Goal: Transaction & Acquisition: Purchase product/service

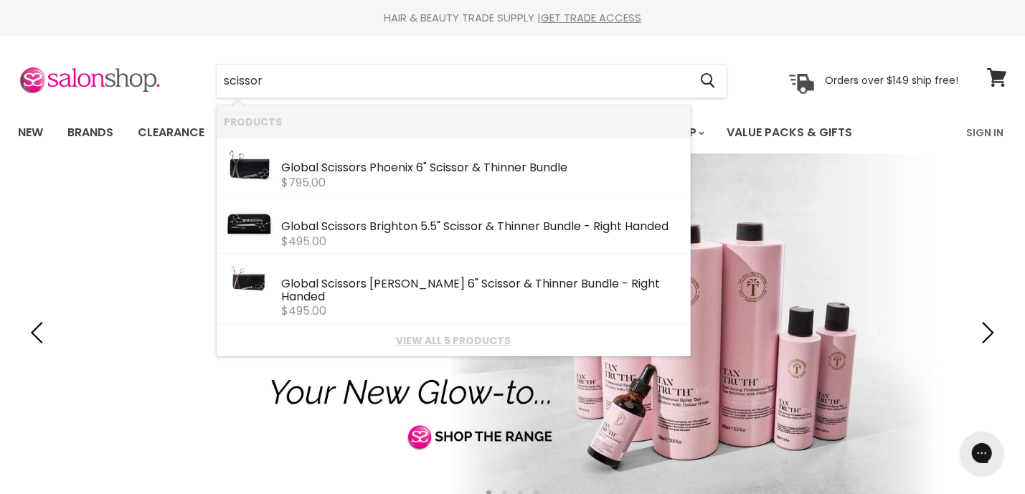
type input "scissors"
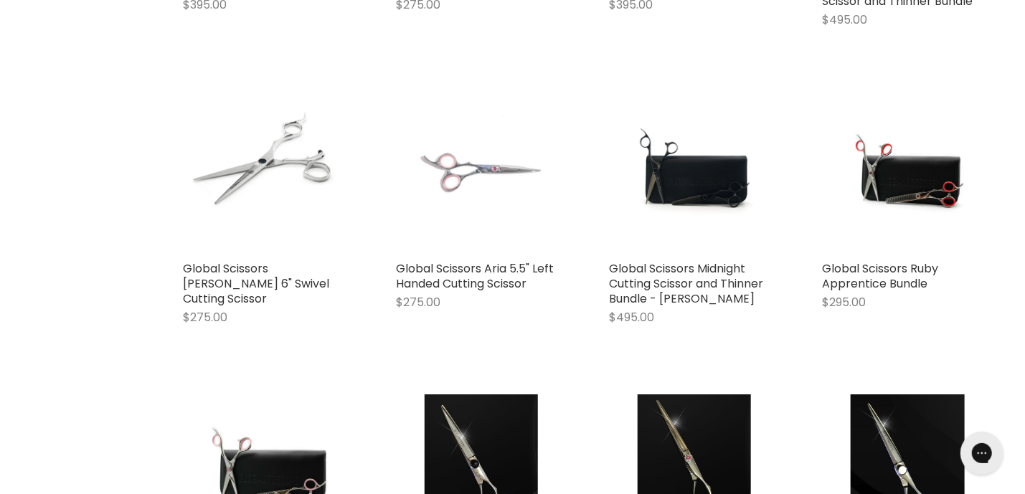
scroll to position [1462, 0]
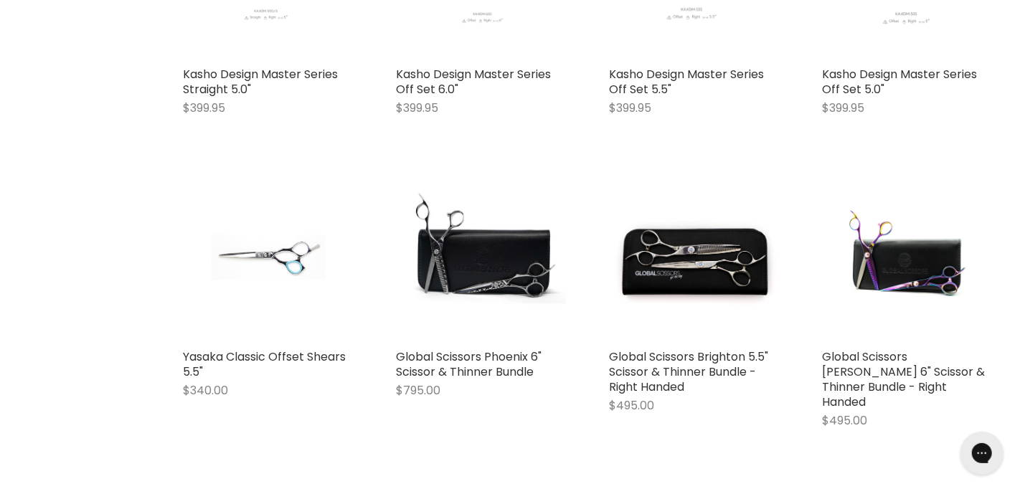
scroll to position [3146, 0]
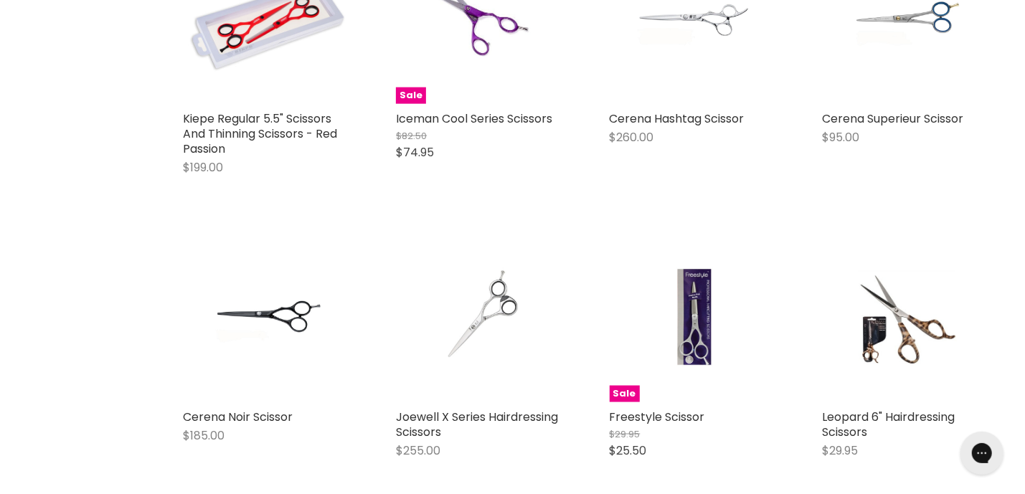
scroll to position [4265, 0]
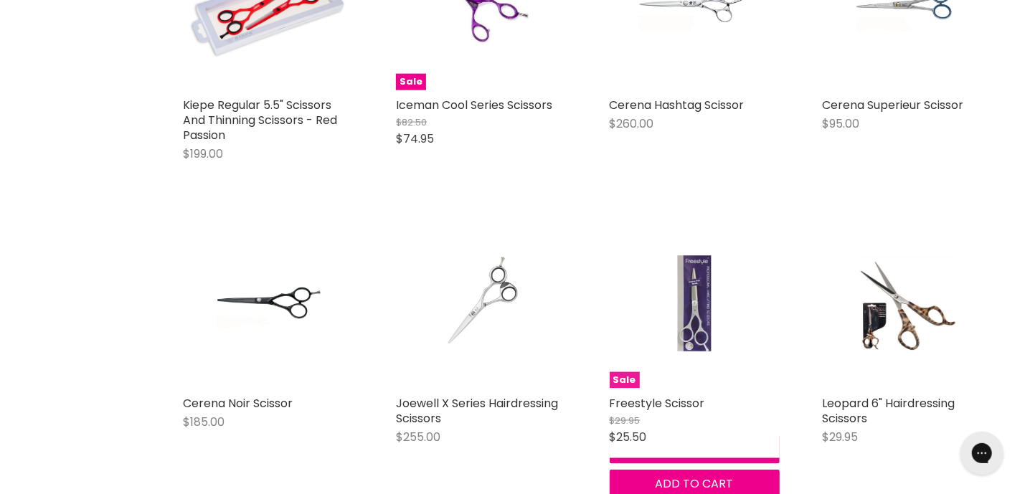
click at [696, 250] on img "Main content" at bounding box center [694, 304] width 113 height 170
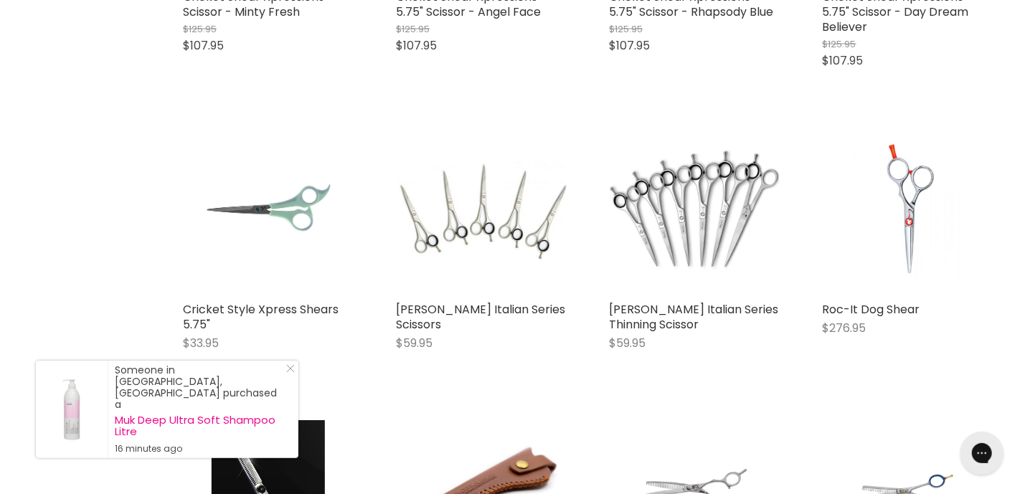
scroll to position [1395, 0]
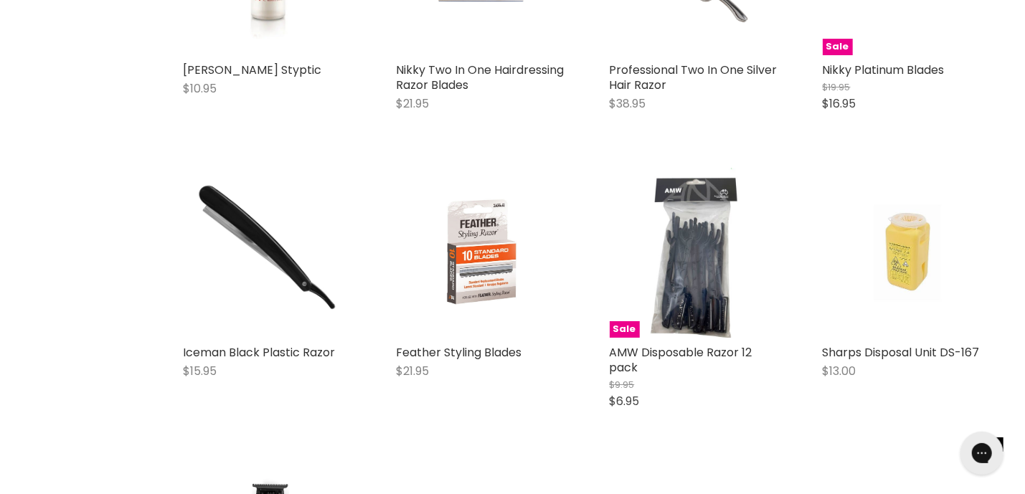
scroll to position [3107, 0]
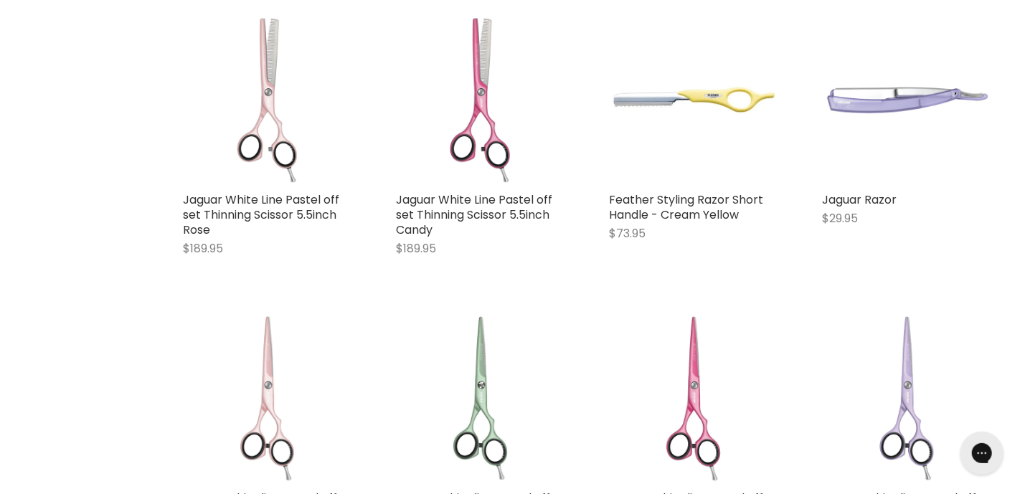
scroll to position [5000, 0]
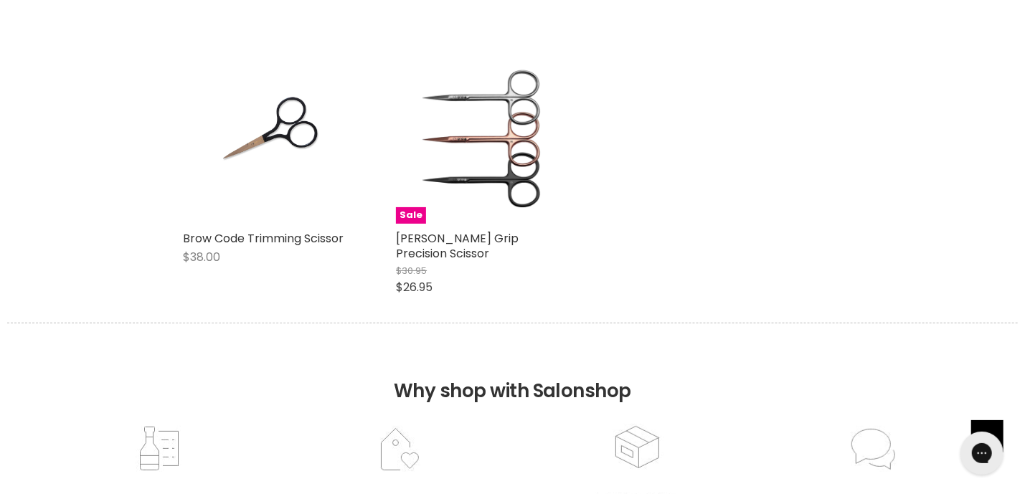
scroll to position [6473, 0]
